Goal: Transaction & Acquisition: Download file/media

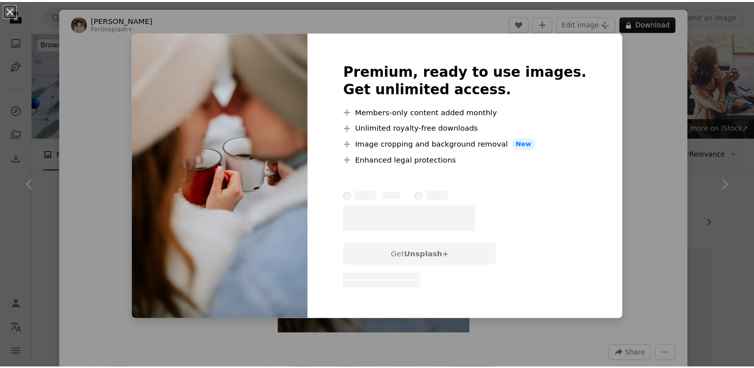
scroll to position [1364, 0]
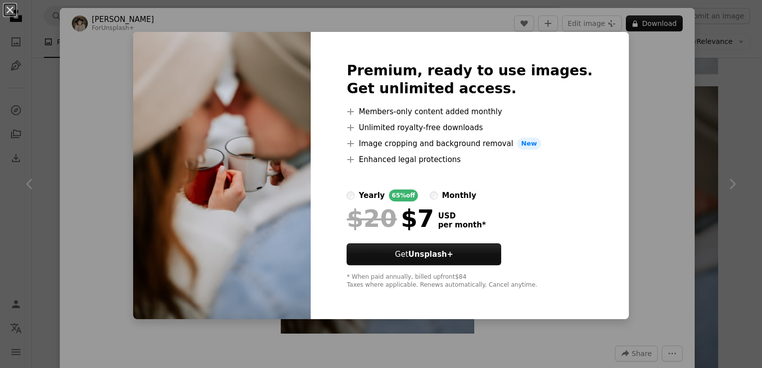
click at [118, 90] on div "An X shape Premium, ready to use images. Get unlimited access. A plus sign Memb…" at bounding box center [381, 184] width 762 height 368
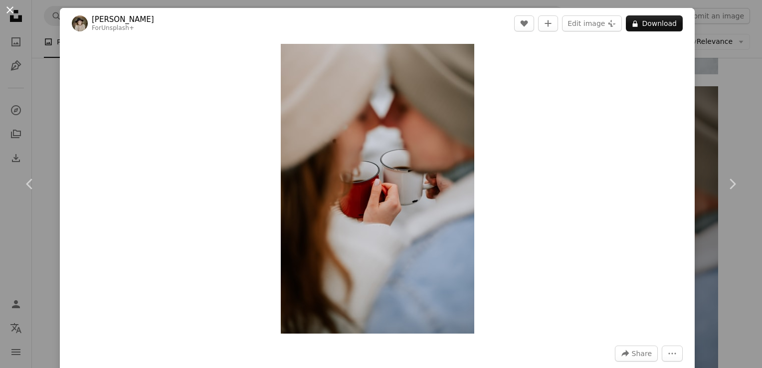
click at [5, 14] on button "An X shape" at bounding box center [10, 10] width 12 height 12
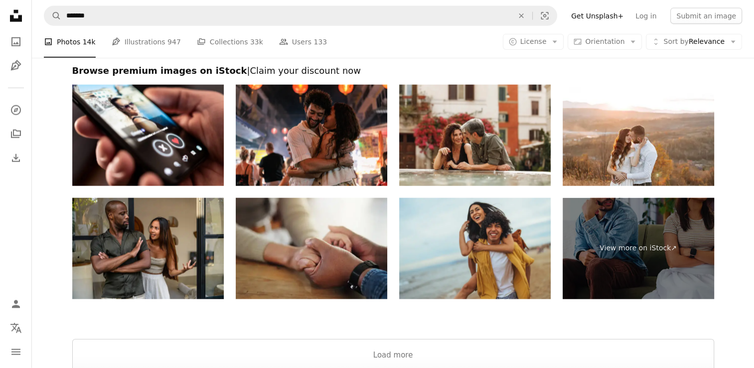
scroll to position [2454, 0]
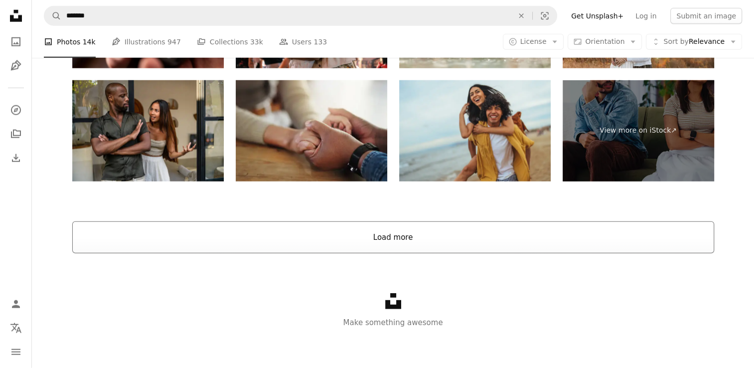
click at [400, 250] on button "Load more" at bounding box center [393, 237] width 642 height 32
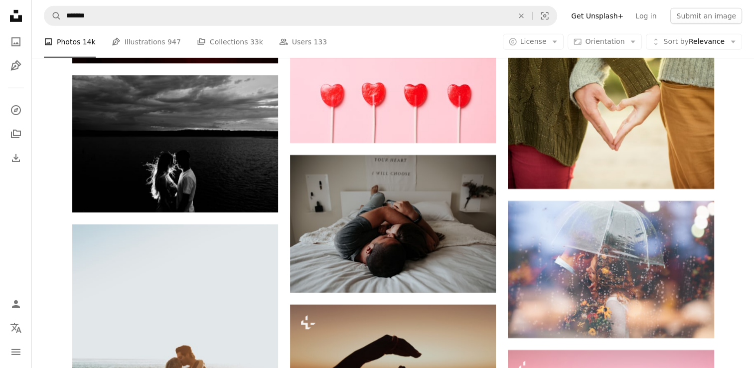
scroll to position [6910, 0]
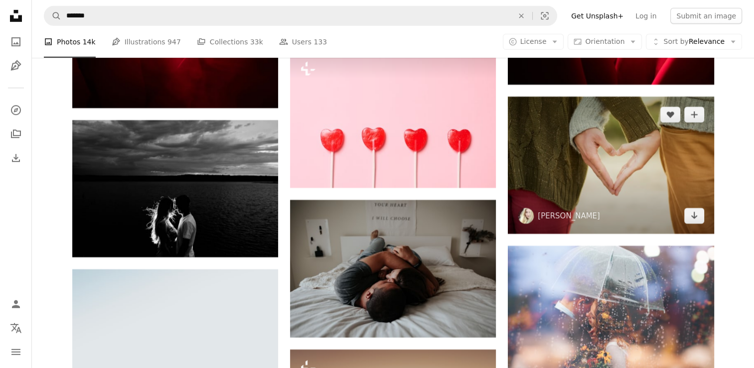
click at [616, 150] on img at bounding box center [611, 165] width 206 height 137
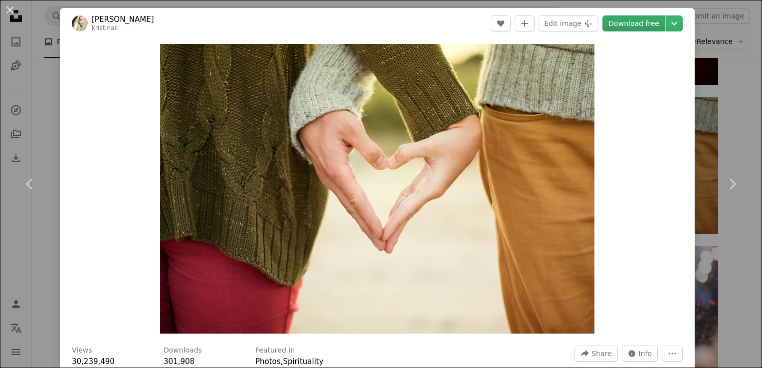
click at [617, 28] on link "Download free" at bounding box center [633, 23] width 63 height 16
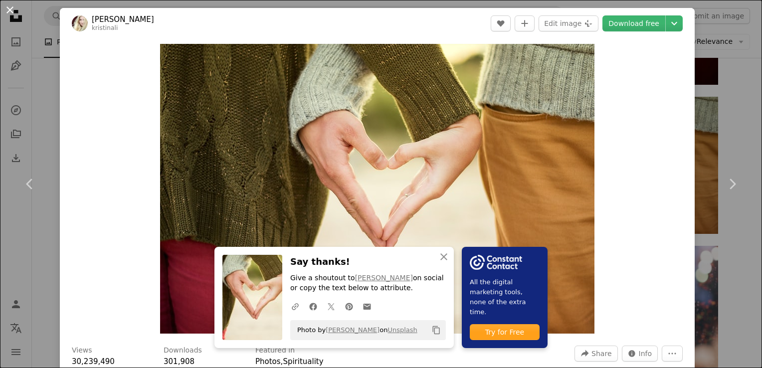
click at [10, 12] on button "An X shape" at bounding box center [10, 10] width 12 height 12
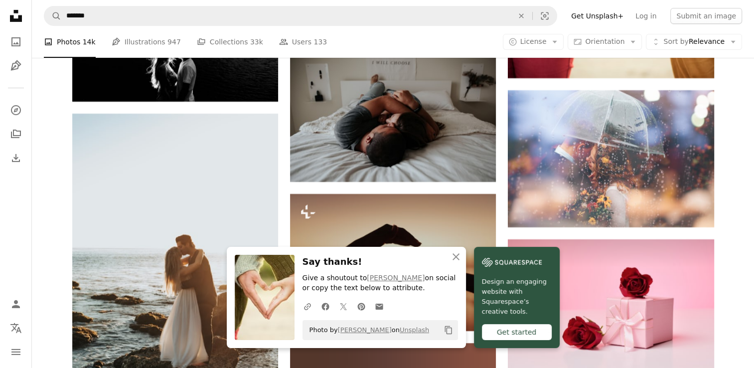
scroll to position [7075, 0]
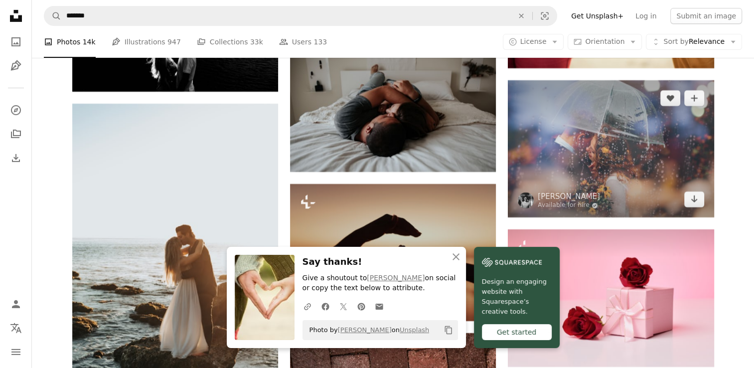
click at [624, 144] on img at bounding box center [611, 148] width 206 height 137
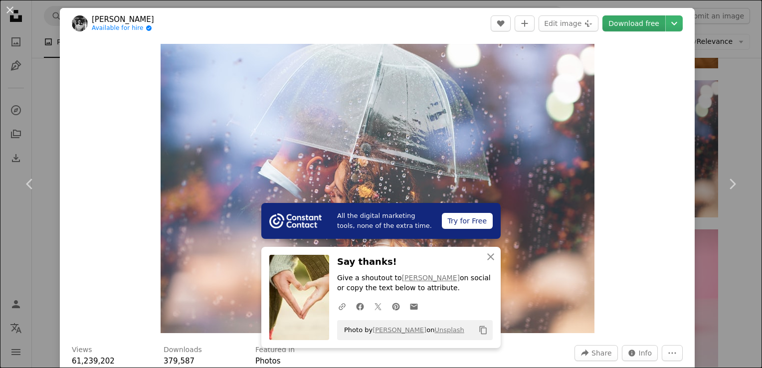
click at [635, 24] on link "Download free" at bounding box center [633, 23] width 63 height 16
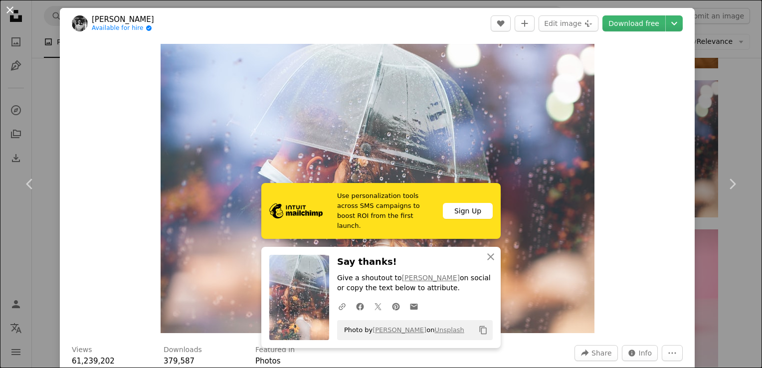
click at [7, 12] on button "An X shape" at bounding box center [10, 10] width 12 height 12
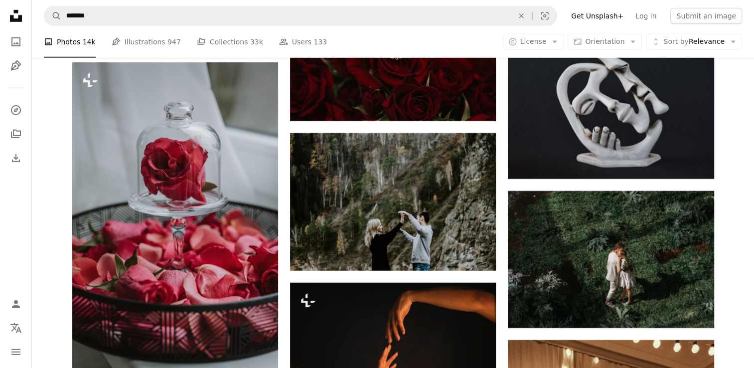
scroll to position [10546, 0]
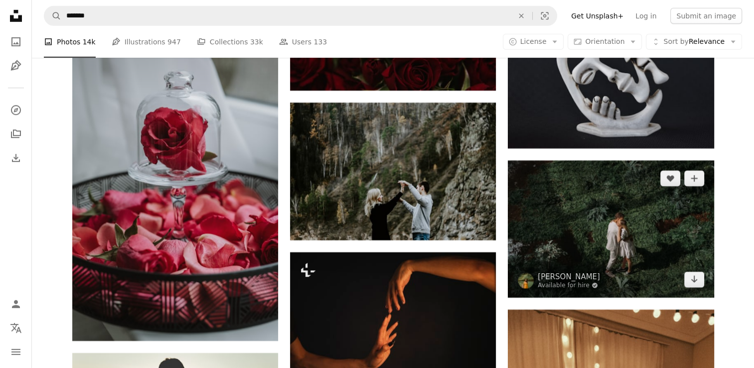
click at [628, 260] on img at bounding box center [611, 228] width 206 height 137
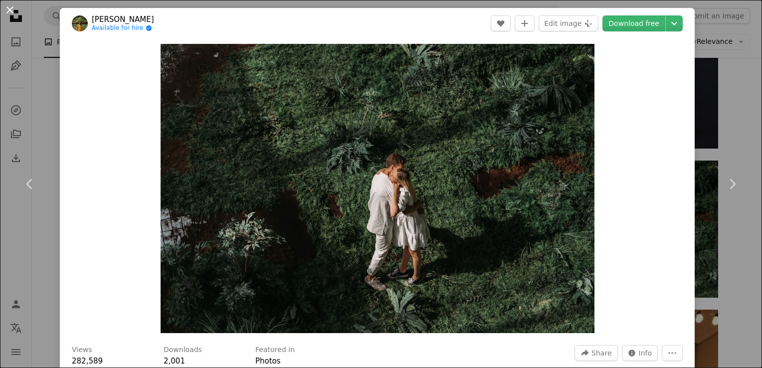
click at [12, 10] on button "An X shape" at bounding box center [10, 10] width 12 height 12
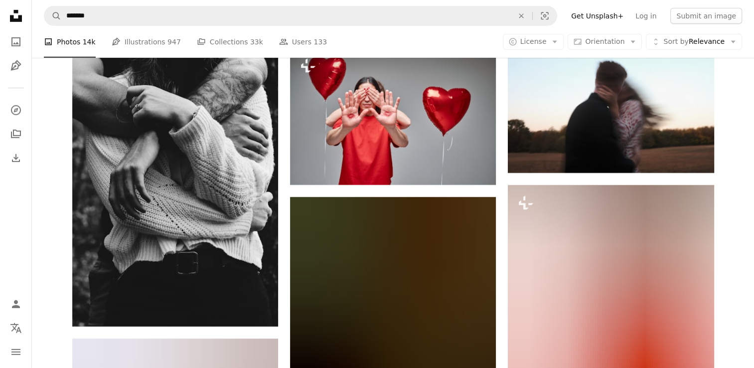
scroll to position [14396, 0]
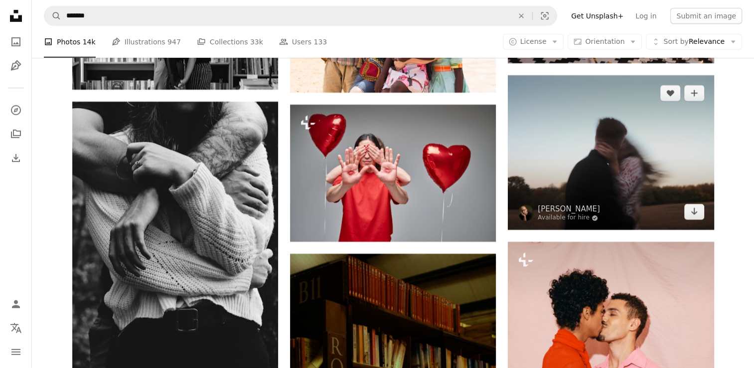
click at [668, 143] on img at bounding box center [611, 152] width 206 height 155
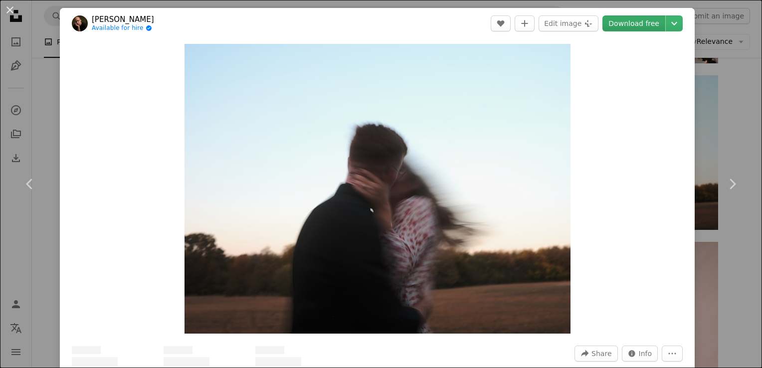
click at [628, 24] on link "Download free" at bounding box center [633, 23] width 63 height 16
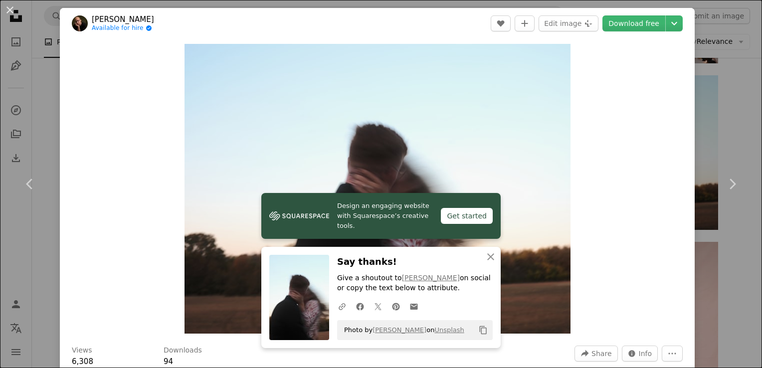
click at [6, 8] on button "An X shape" at bounding box center [10, 10] width 12 height 12
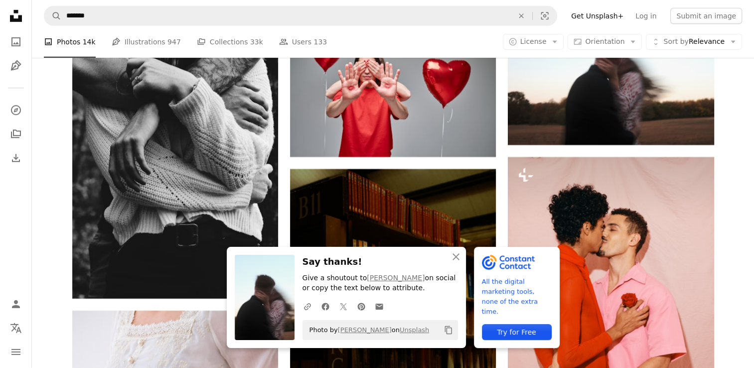
scroll to position [14462, 0]
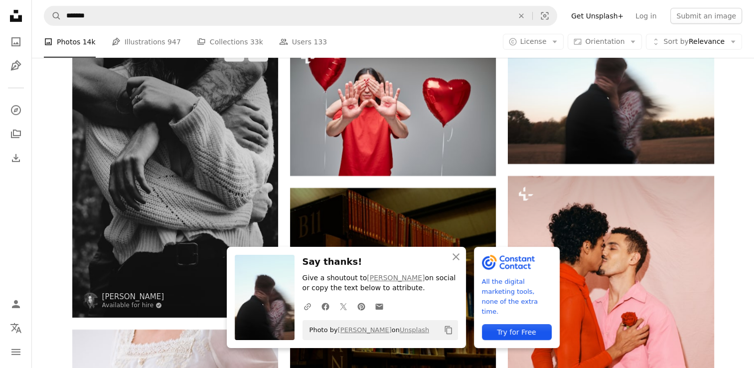
click at [154, 180] on img at bounding box center [175, 177] width 206 height 282
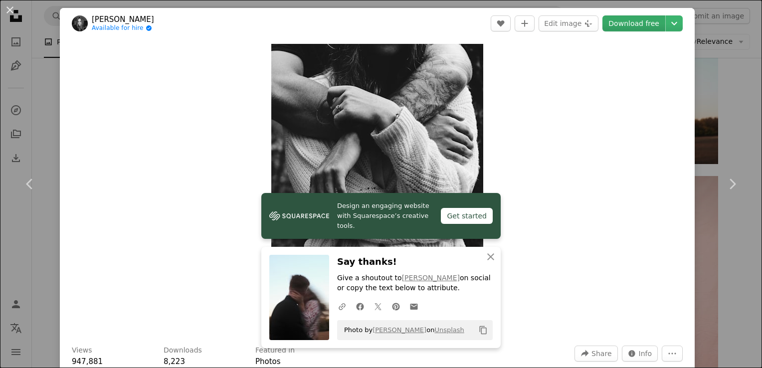
click at [632, 26] on link "Download free" at bounding box center [633, 23] width 63 height 16
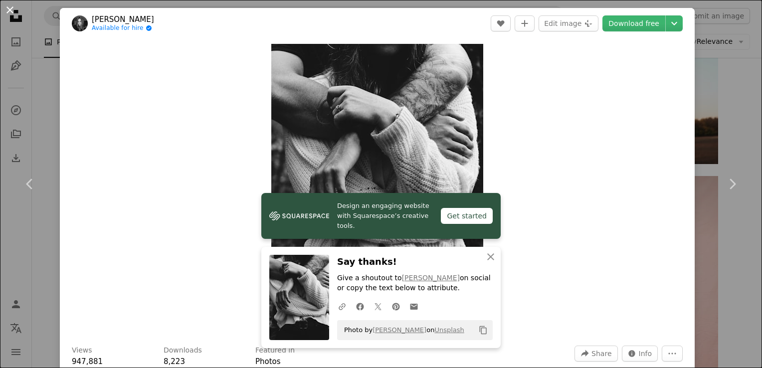
click at [10, 11] on button "An X shape" at bounding box center [10, 10] width 12 height 12
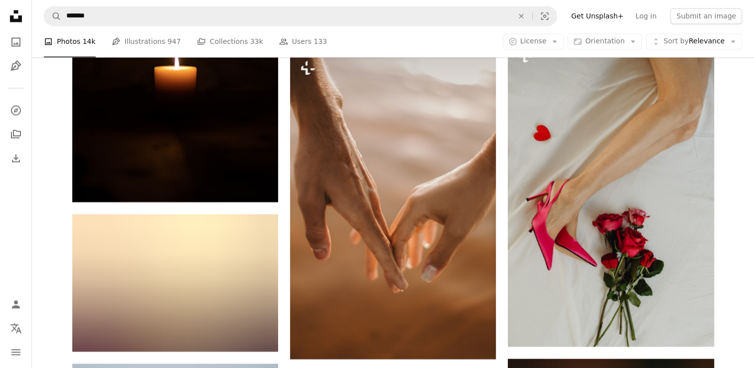
scroll to position [20467, 0]
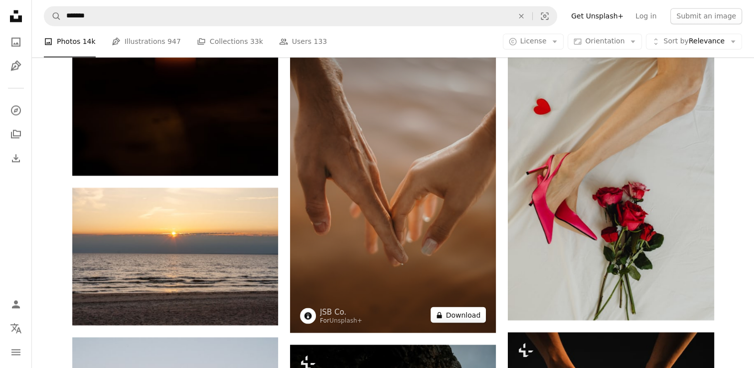
click at [463, 319] on button "A lock Download" at bounding box center [459, 315] width 56 height 16
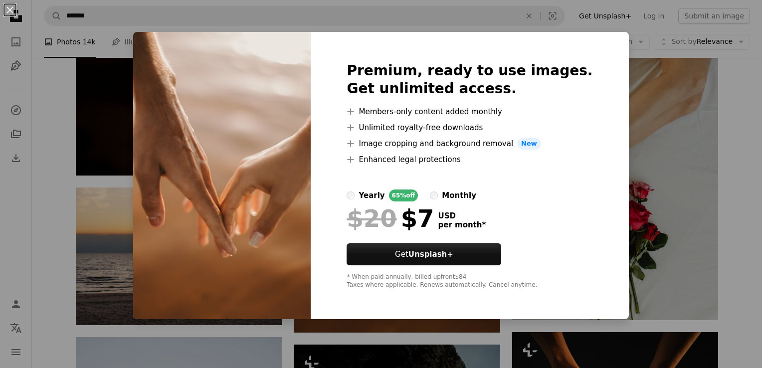
click at [648, 77] on div "An X shape Premium, ready to use images. Get unlimited access. A plus sign Memb…" at bounding box center [381, 184] width 762 height 368
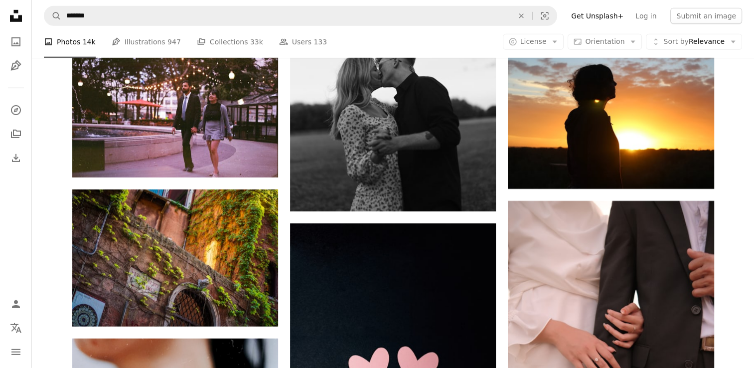
scroll to position [29295, 0]
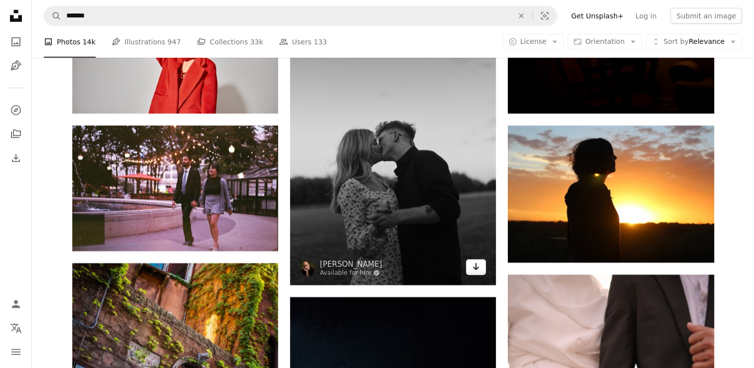
click at [472, 268] on icon "Arrow pointing down" at bounding box center [476, 267] width 8 height 12
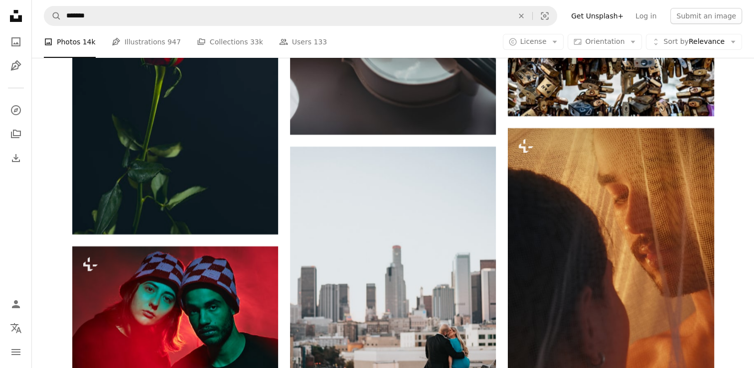
scroll to position [37803, 0]
